Goal: Task Accomplishment & Management: Use online tool/utility

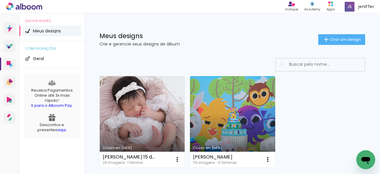
click at [146, 103] on link "Criado em [DATE]" at bounding box center [142, 121] width 85 height 91
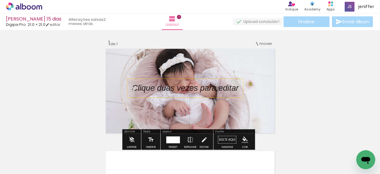
click at [196, 86] on p at bounding box center [190, 88] width 116 height 12
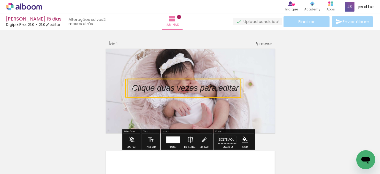
click at [196, 86] on quentale-selection at bounding box center [183, 88] width 116 height 19
type input "Sans Serif"
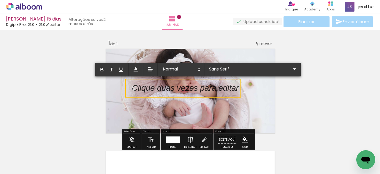
click at [37, 71] on div "Inserir lâmina 1 de 1" at bounding box center [190, 134] width 380 height 205
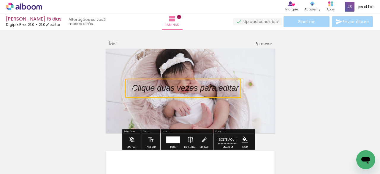
click at [62, 153] on div at bounding box center [59, 154] width 29 height 20
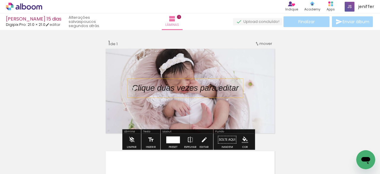
click at [132, 131] on div "Lâmina" at bounding box center [131, 132] width 17 height 4
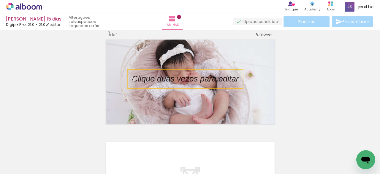
scroll to position [9, 0]
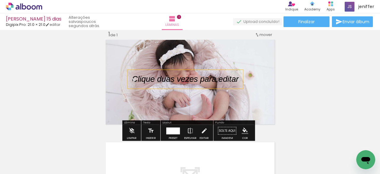
click at [90, 157] on div at bounding box center [92, 154] width 29 height 20
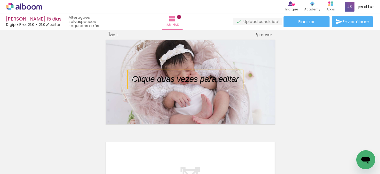
click at [122, 159] on div at bounding box center [125, 153] width 29 height 21
